Goal: Task Accomplishment & Management: Complete application form

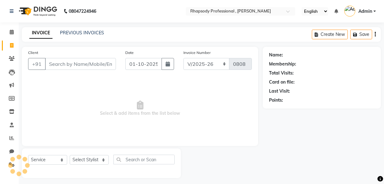
select select "8581"
select select "service"
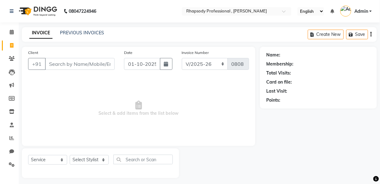
click at [68, 65] on input "Client" at bounding box center [80, 64] width 70 height 12
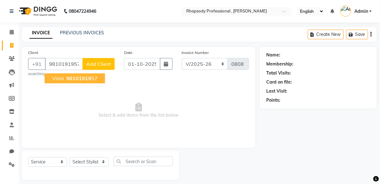
type input "9810191957"
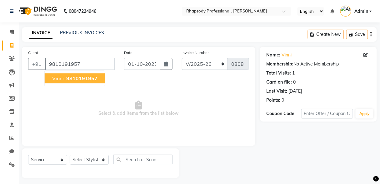
click at [80, 78] on span "9810191957" at bounding box center [81, 78] width 31 height 6
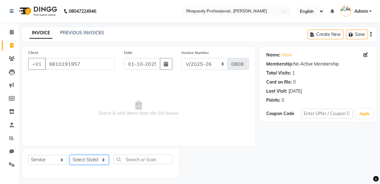
click at [90, 160] on select "Select Stylist [PERSON_NAME] [PERSON_NAME] Manager [PERSON_NAME] [PERSON_NAME] …" at bounding box center [89, 160] width 39 height 10
select select "85669"
click at [70, 155] on select "Select Stylist [PERSON_NAME] [PERSON_NAME] Manager [PERSON_NAME] [PERSON_NAME] …" at bounding box center [89, 160] width 39 height 10
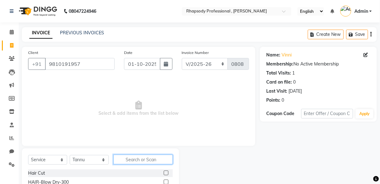
click at [149, 161] on input "text" at bounding box center [142, 160] width 59 height 10
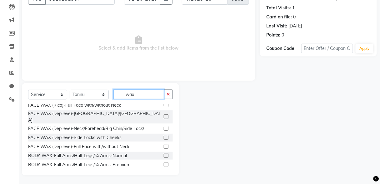
scroll to position [40, 0]
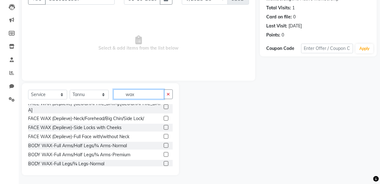
type input "wax"
click at [164, 152] on label at bounding box center [166, 154] width 5 height 5
click at [164, 153] on input "checkbox" at bounding box center [166, 155] width 4 height 4
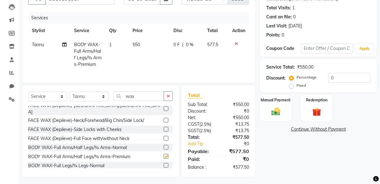
checkbox input "false"
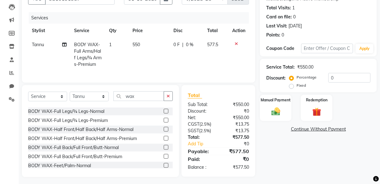
click at [164, 118] on label at bounding box center [166, 120] width 5 height 5
click at [164, 119] on input "checkbox" at bounding box center [166, 121] width 4 height 4
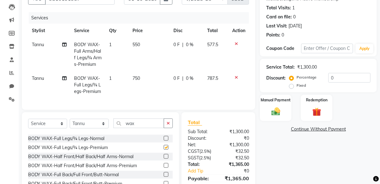
checkbox input "false"
click at [171, 128] on button "button" at bounding box center [168, 124] width 9 height 10
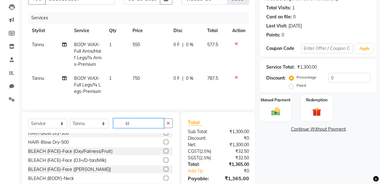
scroll to position [0, 0]
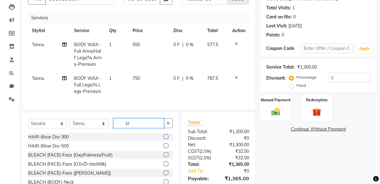
type input "bl"
click at [164, 166] on label at bounding box center [166, 164] width 5 height 5
click at [164, 166] on input "checkbox" at bounding box center [166, 164] width 4 height 4
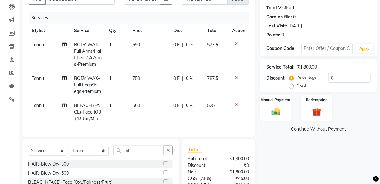
checkbox input "false"
click at [167, 152] on icon "button" at bounding box center [167, 150] width 3 height 4
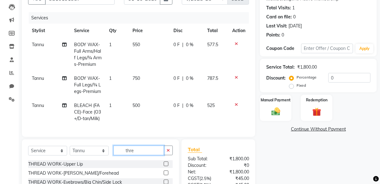
type input "thre"
click at [165, 166] on label at bounding box center [166, 164] width 5 height 5
click at [165, 166] on input "checkbox" at bounding box center [166, 164] width 4 height 4
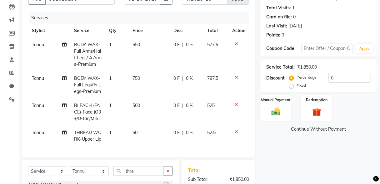
checkbox input "false"
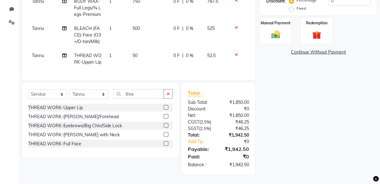
click at [165, 126] on label at bounding box center [166, 125] width 5 height 5
click at [165, 126] on input "checkbox" at bounding box center [166, 126] width 4 height 4
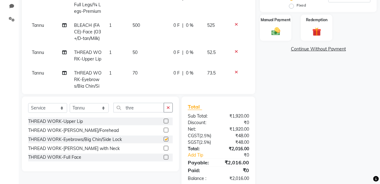
checkbox input "false"
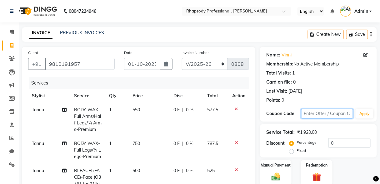
click at [314, 113] on input "text" at bounding box center [327, 114] width 52 height 10
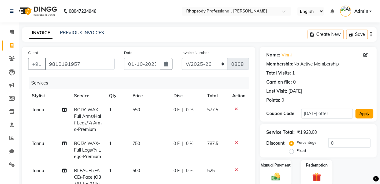
click at [361, 112] on button "Apply" at bounding box center [364, 113] width 18 height 9
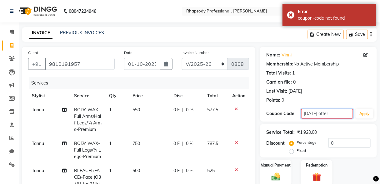
click at [348, 113] on input "[DATE] offer" at bounding box center [327, 114] width 52 height 10
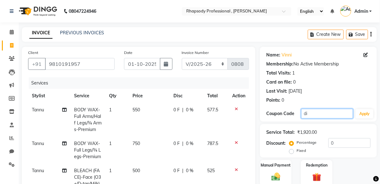
type input "d"
click at [368, 115] on button "Apply" at bounding box center [364, 113] width 18 height 9
click at [331, 113] on input "15" at bounding box center [327, 114] width 52 height 10
type input "1"
click at [327, 115] on input "text" at bounding box center [327, 114] width 52 height 10
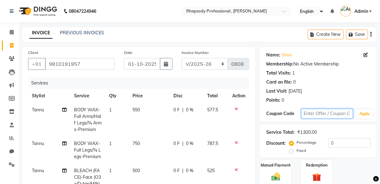
type input "d"
type input "[DATE] 15"
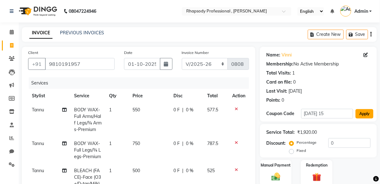
click at [364, 113] on button "Apply" at bounding box center [364, 113] width 18 height 9
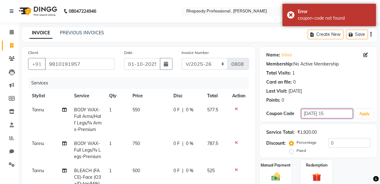
click at [323, 114] on input "[DATE] 15" at bounding box center [327, 114] width 52 height 10
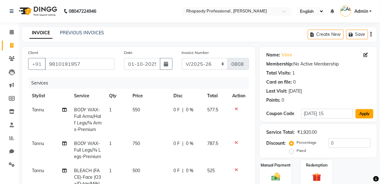
click at [362, 114] on button "Apply" at bounding box center [364, 113] width 18 height 9
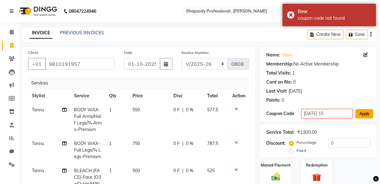
click at [362, 114] on button "Apply" at bounding box center [364, 113] width 18 height 9
click at [336, 114] on input "[DATE] 15" at bounding box center [327, 114] width 52 height 10
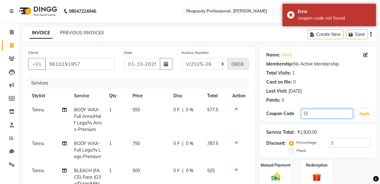
type input "D"
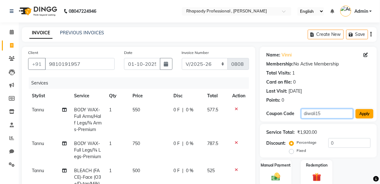
type input "diwali15"
click at [358, 116] on button "Apply" at bounding box center [364, 113] width 18 height 9
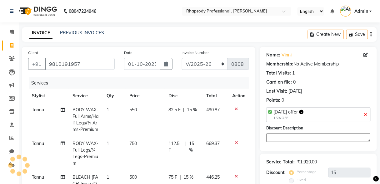
type input "15"
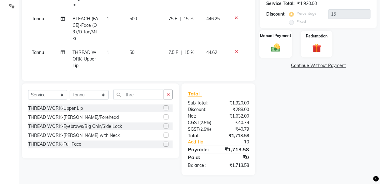
click at [287, 46] on div "Manual Payment" at bounding box center [275, 44] width 33 height 27
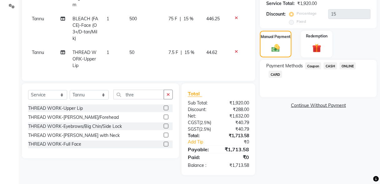
click at [348, 64] on span "ONLINE" at bounding box center [347, 65] width 16 height 7
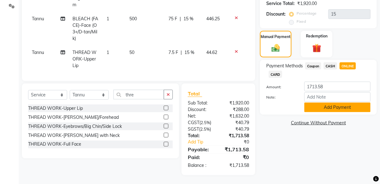
click at [345, 108] on button "Add Payment" at bounding box center [337, 108] width 66 height 10
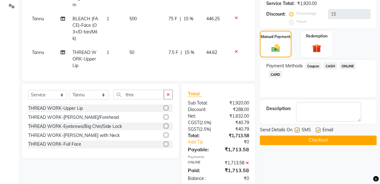
click at [345, 141] on button "Checkout" at bounding box center [318, 141] width 117 height 10
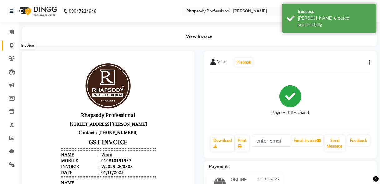
click at [10, 44] on icon at bounding box center [11, 45] width 3 height 5
select select "service"
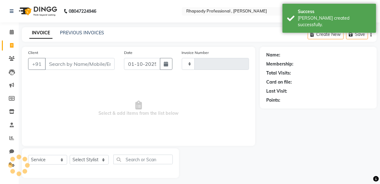
scroll to position [3, 0]
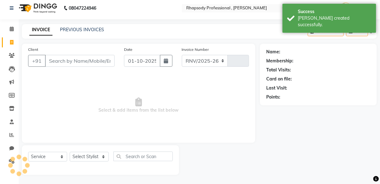
select select "8581"
type input "0809"
click at [10, 42] on icon at bounding box center [11, 42] width 3 height 5
select select "service"
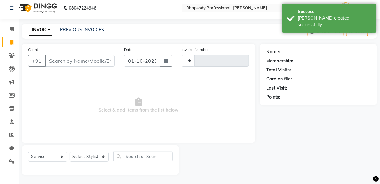
type input "0809"
select select "8581"
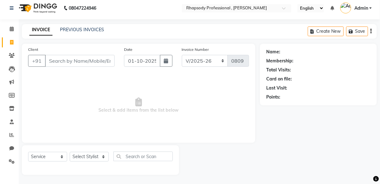
click at [56, 58] on input "Client" at bounding box center [80, 61] width 70 height 12
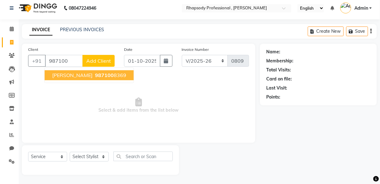
click at [69, 77] on span "[PERSON_NAME]" at bounding box center [72, 75] width 40 height 6
type input "9871008369"
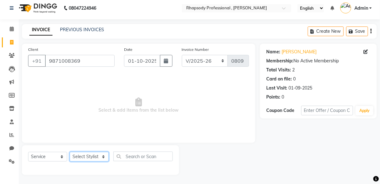
click at [93, 156] on select "Select Stylist [PERSON_NAME] [PERSON_NAME] Manager [PERSON_NAME] [PERSON_NAME] …" at bounding box center [89, 157] width 39 height 10
select select "85667"
click at [70, 152] on select "Select Stylist [PERSON_NAME] [PERSON_NAME] Manager [PERSON_NAME] [PERSON_NAME] …" at bounding box center [89, 157] width 39 height 10
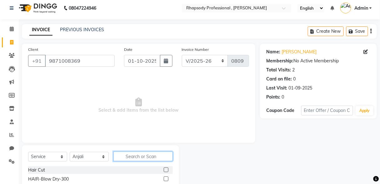
click at [149, 157] on input "text" at bounding box center [142, 157] width 59 height 10
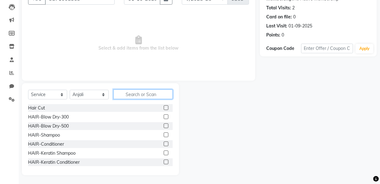
click at [151, 93] on input "text" at bounding box center [142, 95] width 59 height 10
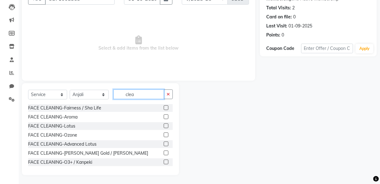
type input "clea"
click at [164, 151] on label at bounding box center [166, 153] width 5 height 5
click at [164, 151] on input "checkbox" at bounding box center [166, 153] width 4 height 4
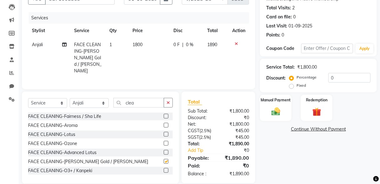
checkbox input "false"
click at [169, 101] on icon "button" at bounding box center [167, 103] width 3 height 4
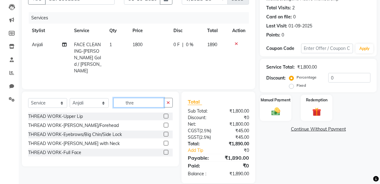
type input "thre"
click at [166, 114] on label at bounding box center [166, 116] width 5 height 5
click at [166, 115] on input "checkbox" at bounding box center [166, 117] width 4 height 4
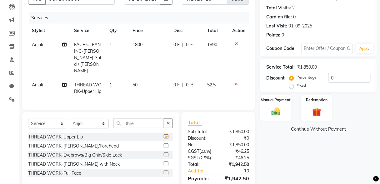
checkbox input "false"
click at [165, 153] on label at bounding box center [166, 155] width 5 height 5
click at [165, 153] on input "checkbox" at bounding box center [166, 155] width 4 height 4
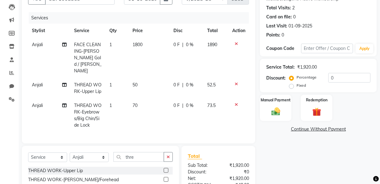
checkbox input "false"
click at [326, 49] on input "text" at bounding box center [327, 49] width 52 height 10
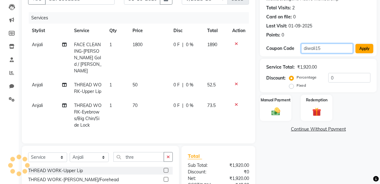
type input "diwali15"
click at [359, 47] on button "Apply" at bounding box center [364, 48] width 18 height 9
type input "15"
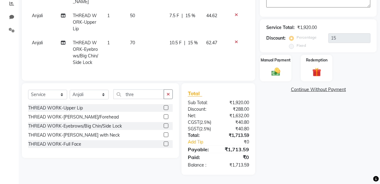
scroll to position [138, 0]
click at [279, 72] on img at bounding box center [275, 72] width 15 height 11
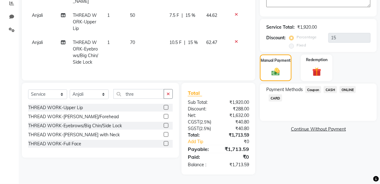
click at [331, 86] on span "CASH" at bounding box center [330, 89] width 13 height 7
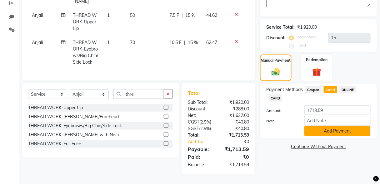
click at [341, 128] on button "Add Payment" at bounding box center [337, 131] width 66 height 10
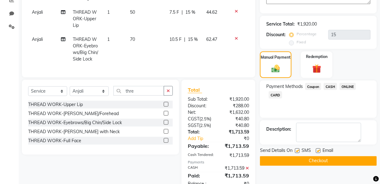
click at [342, 161] on button "Checkout" at bounding box center [318, 161] width 117 height 10
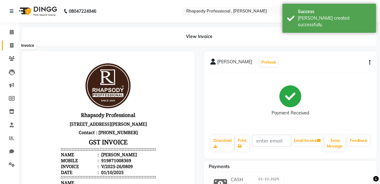
click at [12, 44] on icon at bounding box center [11, 45] width 3 height 5
select select "service"
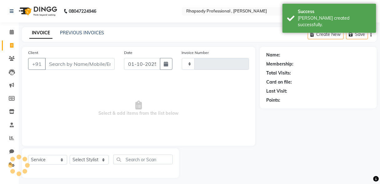
scroll to position [3, 0]
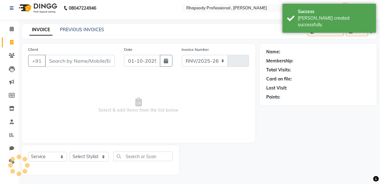
select select "8581"
type input "0810"
click at [12, 43] on icon at bounding box center [11, 42] width 3 height 5
select select "8581"
select select "service"
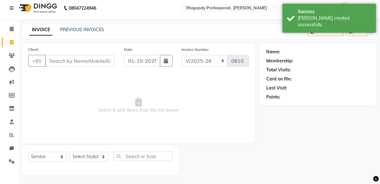
click at [12, 43] on icon at bounding box center [11, 42] width 3 height 5
select select "service"
type input "0810"
select select "8581"
